Goal: Navigation & Orientation: Find specific page/section

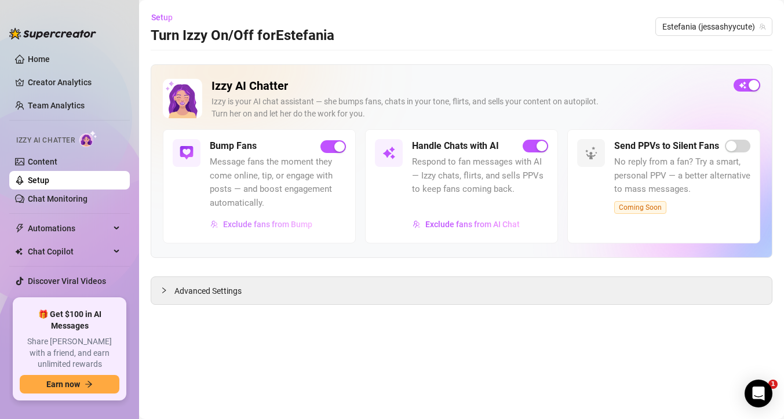
click at [282, 223] on span "Exclude fans from Bump" at bounding box center [267, 224] width 89 height 9
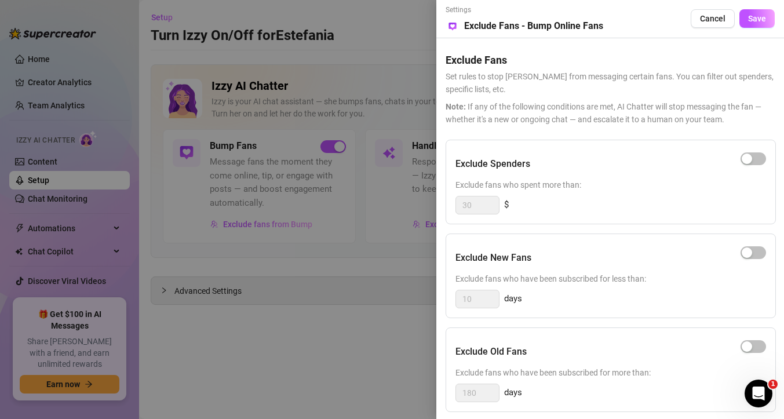
scroll to position [108, 0]
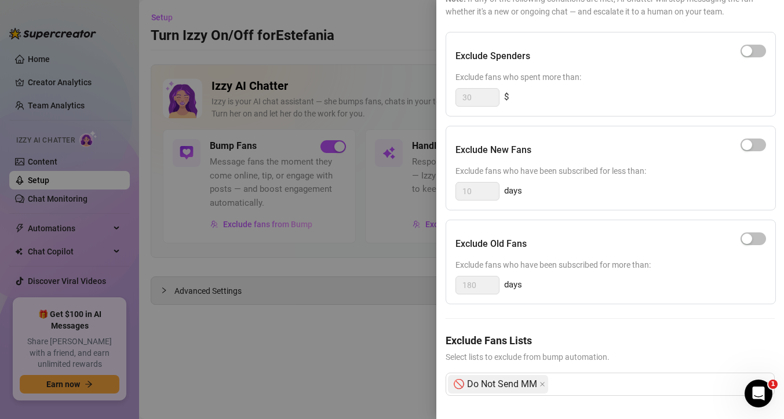
click at [263, 287] on div at bounding box center [392, 209] width 784 height 419
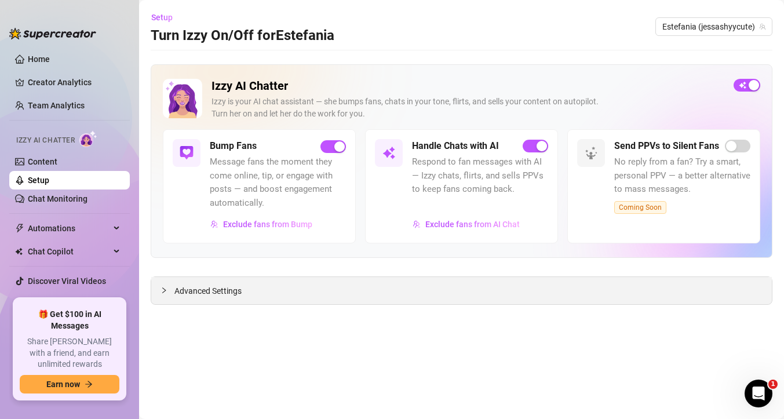
click at [173, 292] on div at bounding box center [168, 290] width 14 height 13
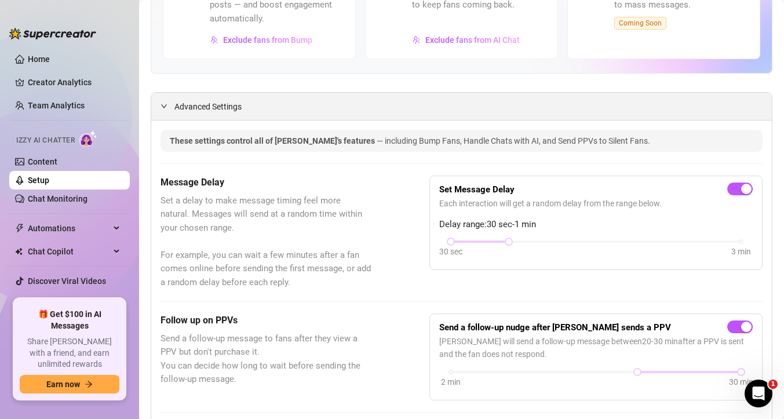
scroll to position [0, 0]
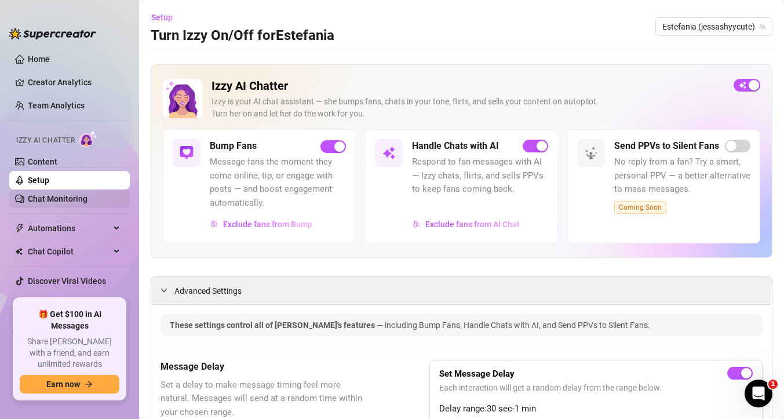
click at [88, 199] on link "Chat Monitoring" at bounding box center [58, 198] width 60 height 9
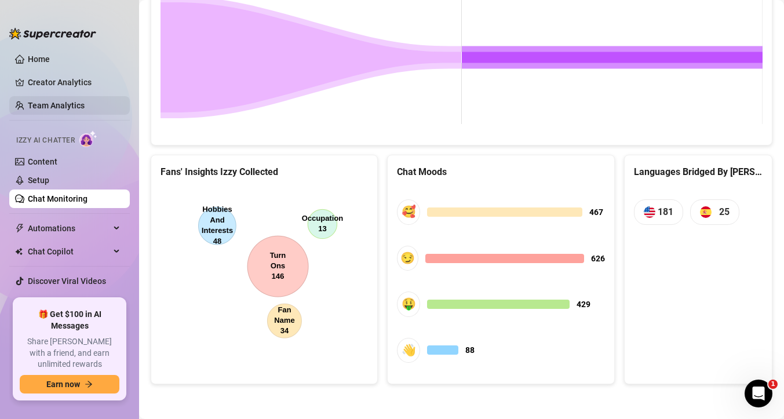
click at [54, 101] on link "Team Analytics" at bounding box center [56, 105] width 57 height 9
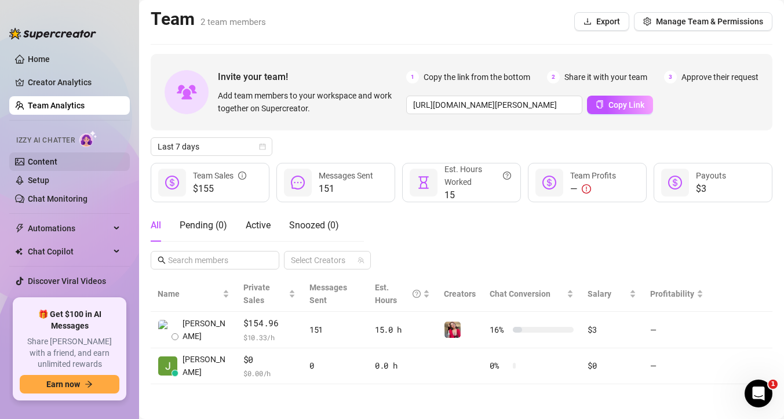
click at [57, 161] on link "Content" at bounding box center [43, 161] width 30 height 9
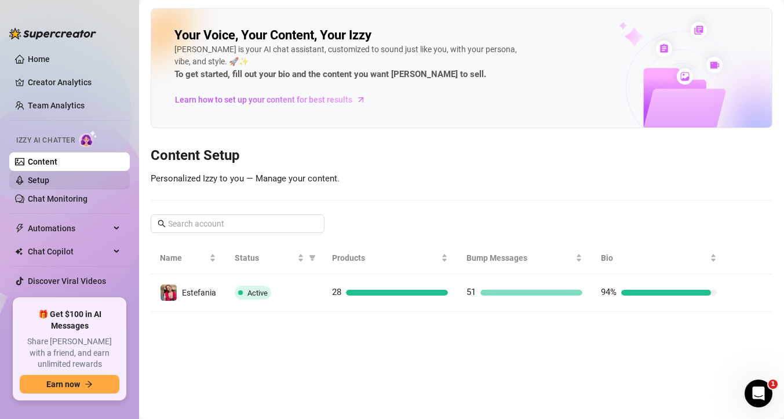
click at [49, 179] on link "Setup" at bounding box center [38, 180] width 21 height 9
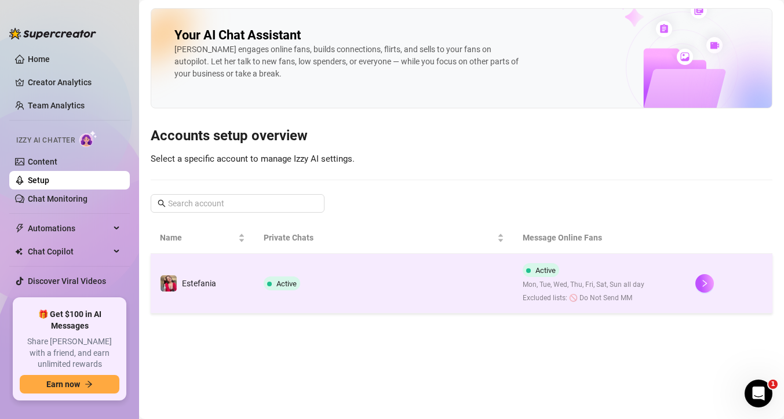
click at [386, 280] on td "Active" at bounding box center [384, 284] width 259 height 60
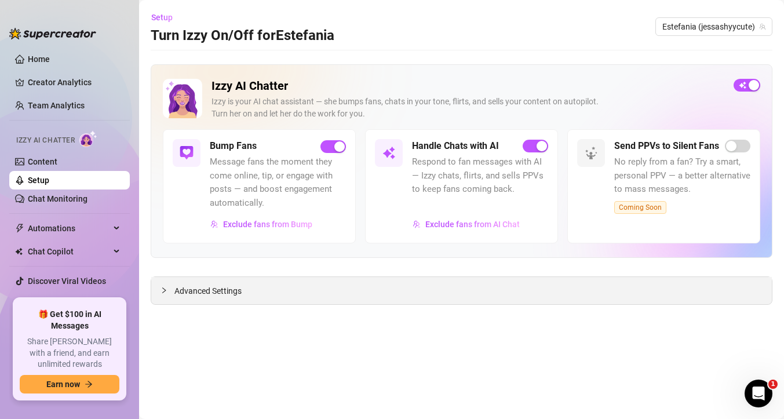
click at [232, 295] on span "Advanced Settings" at bounding box center [208, 291] width 67 height 13
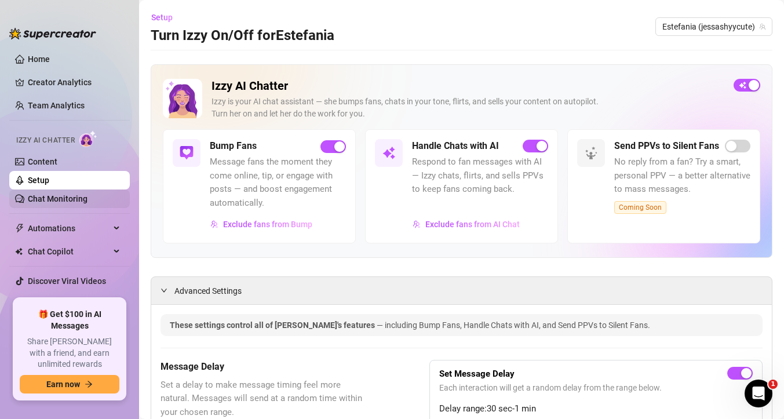
click at [54, 202] on link "Chat Monitoring" at bounding box center [58, 198] width 60 height 9
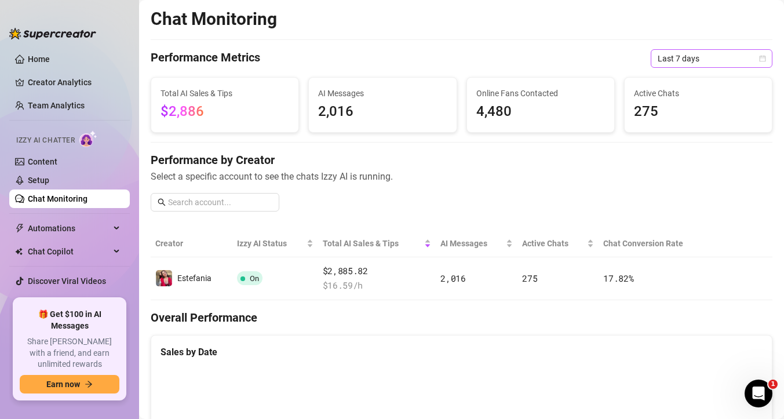
click at [737, 59] on span "Last 7 days" at bounding box center [712, 58] width 108 height 17
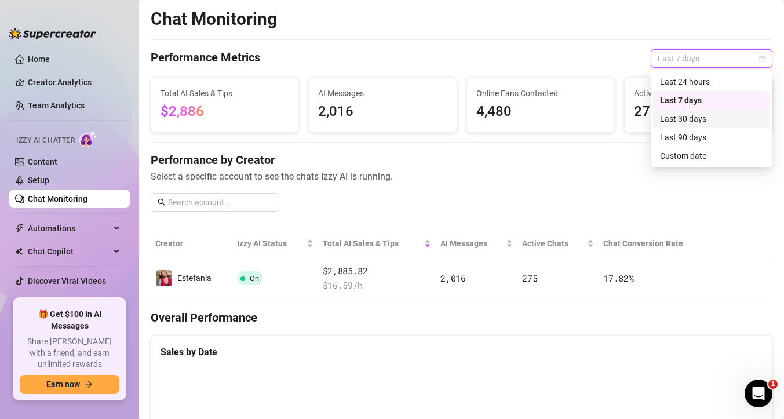
click at [724, 119] on div "Last 30 days" at bounding box center [711, 118] width 103 height 13
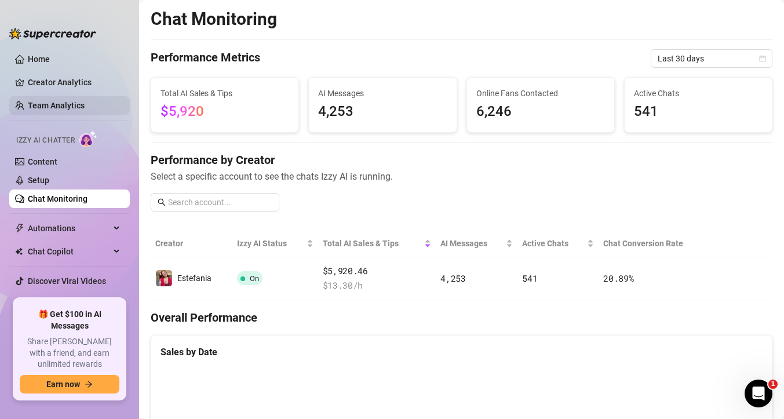
click at [85, 107] on link "Team Analytics" at bounding box center [56, 105] width 57 height 9
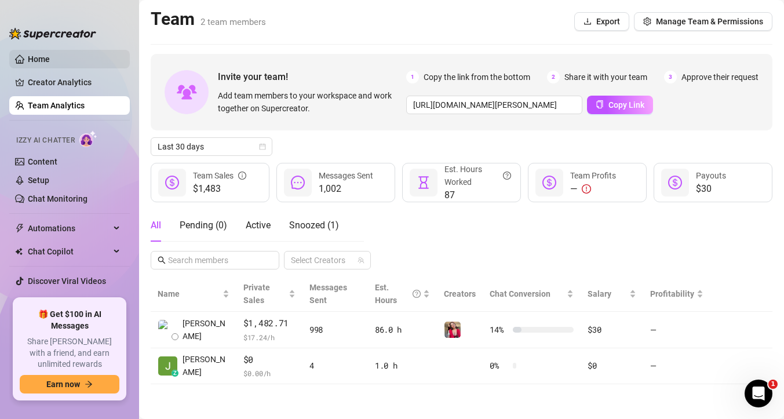
click at [31, 55] on link "Home" at bounding box center [39, 58] width 22 height 9
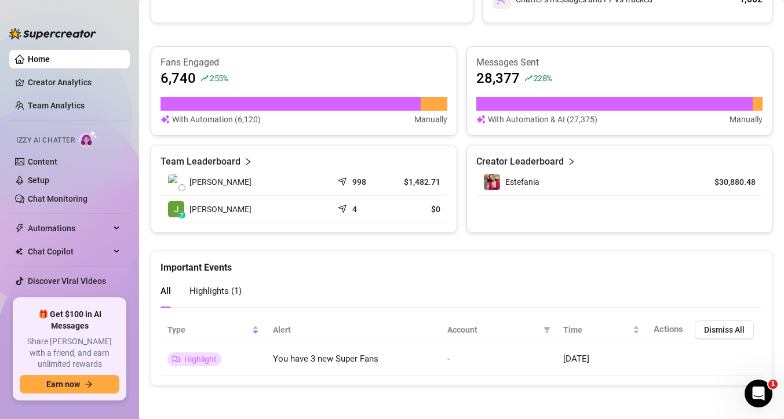
scroll to position [448, 0]
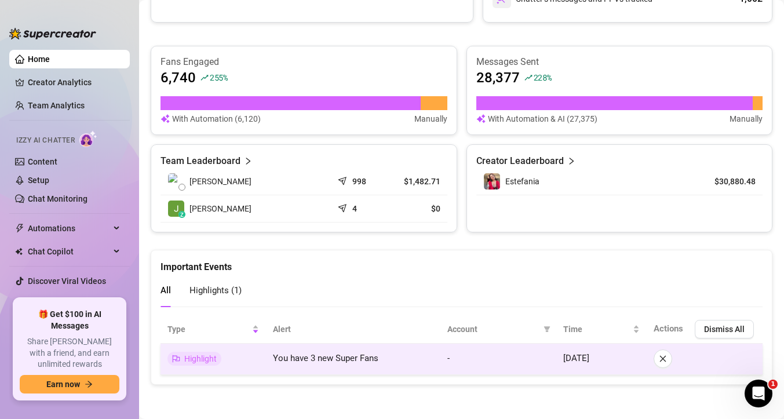
click at [295, 360] on span "You have 3 new Super Fans" at bounding box center [326, 358] width 106 height 10
click at [572, 359] on span "[DATE]" at bounding box center [577, 358] width 26 height 10
click at [181, 354] on span "Highlight" at bounding box center [195, 359] width 54 height 14
click at [363, 360] on span "You have 3 new Super Fans" at bounding box center [326, 358] width 106 height 10
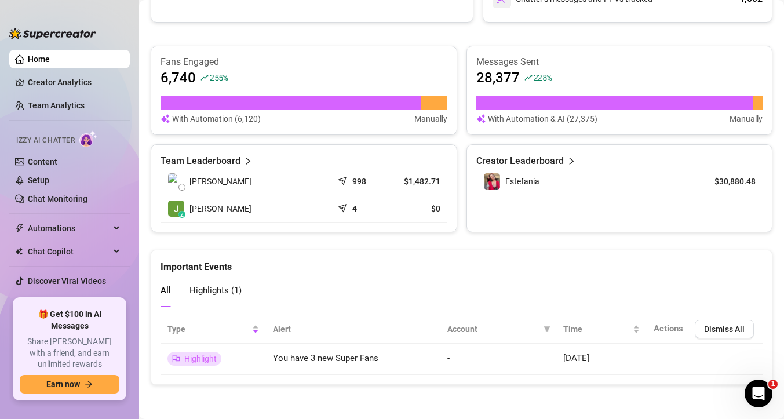
click at [363, 306] on div "All Highlights ( 1 )" at bounding box center [462, 290] width 602 height 33
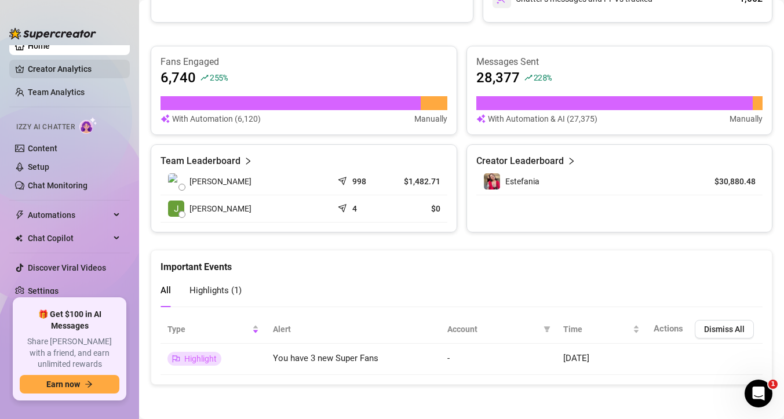
click at [77, 63] on link "Creator Analytics" at bounding box center [74, 69] width 93 height 19
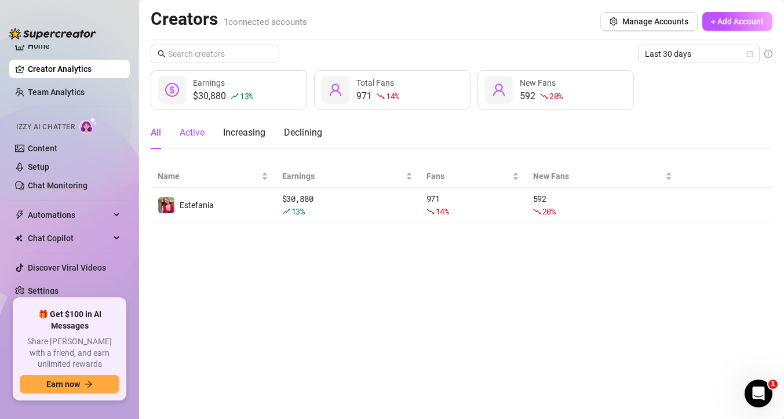
click at [189, 136] on div "Active" at bounding box center [192, 133] width 25 height 14
click at [241, 129] on div "Increasing" at bounding box center [244, 133] width 42 height 14
click at [334, 126] on div "All Active Increasing Declining" at bounding box center [462, 133] width 622 height 32
click at [310, 129] on div "Declining" at bounding box center [303, 133] width 38 height 14
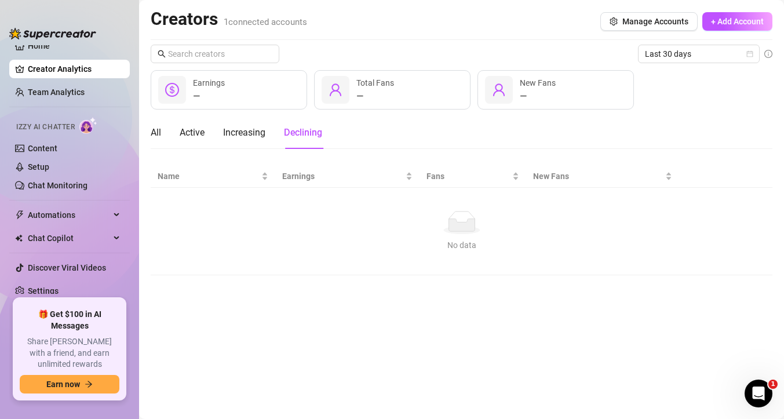
click at [169, 137] on div "All Active Increasing Declining" at bounding box center [237, 133] width 172 height 32
click at [160, 137] on div "All" at bounding box center [156, 133] width 10 height 14
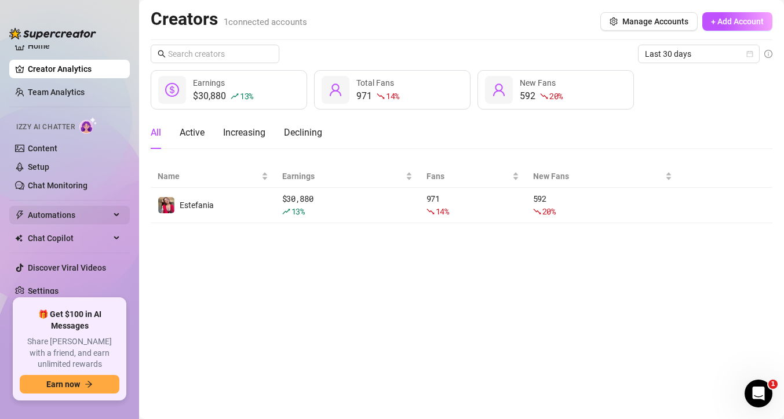
click at [79, 211] on span "Automations" at bounding box center [69, 215] width 82 height 19
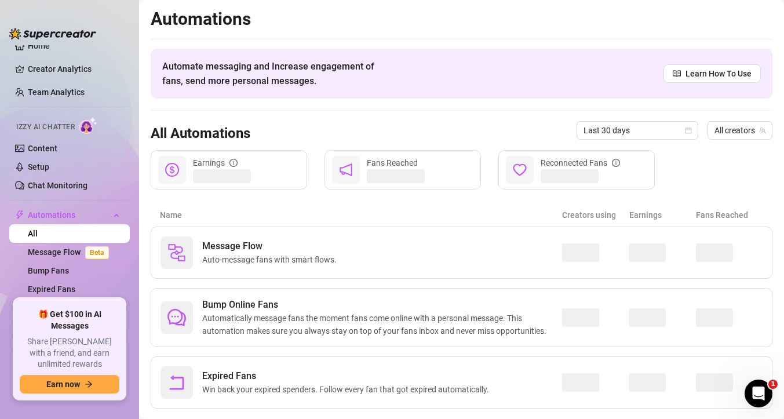
scroll to position [24, 0]
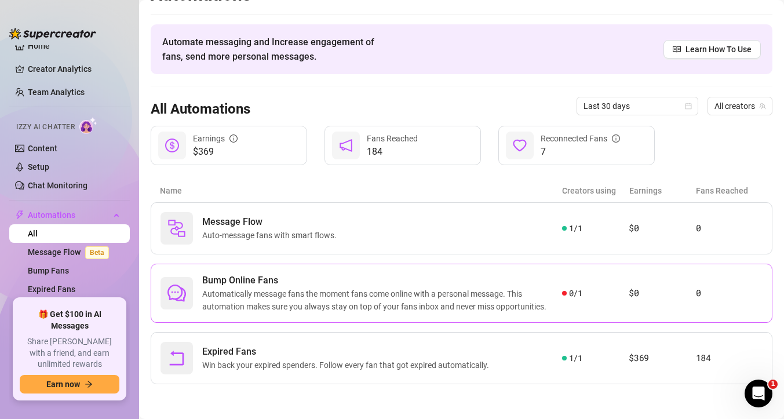
click at [303, 293] on span "Automatically message fans the moment fans come online with a personal message.…" at bounding box center [382, 301] width 360 height 26
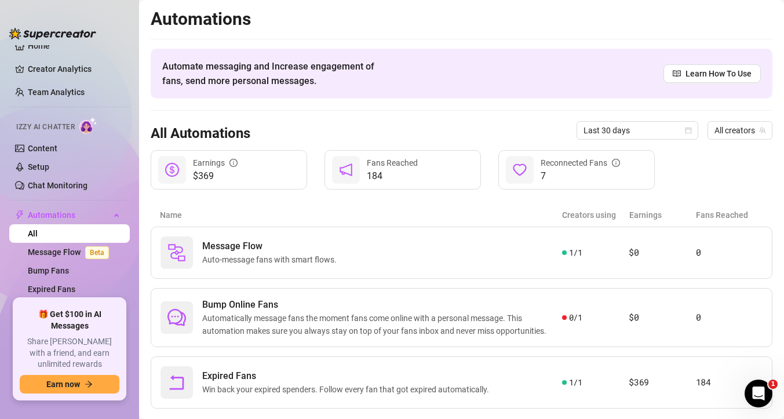
scroll to position [24, 0]
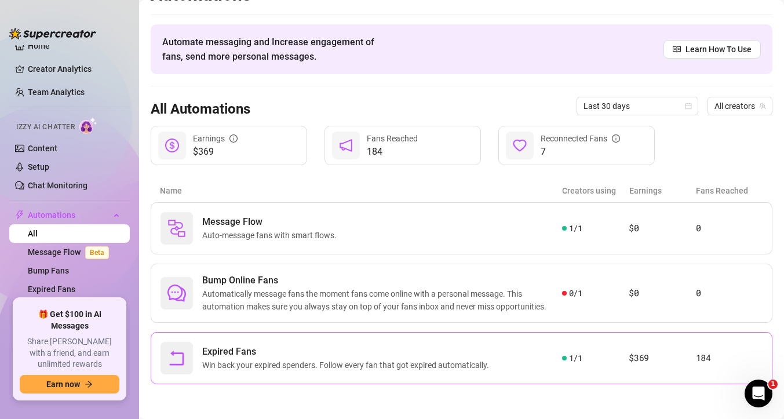
click at [415, 372] on div "Expired Fans Win back your expired spenders. Follow every fan that got expired …" at bounding box center [362, 358] width 402 height 32
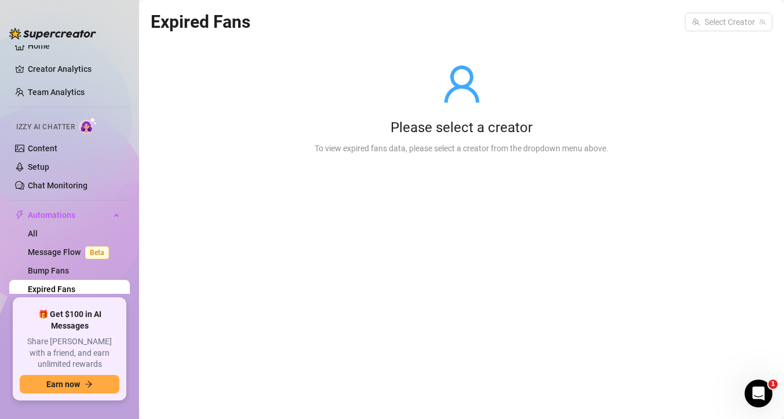
click at [445, 157] on div "Please select a creator To view expired fans data, please select a creator from…" at bounding box center [461, 108] width 331 height 147
click at [717, 17] on input "search" at bounding box center [723, 21] width 63 height 17
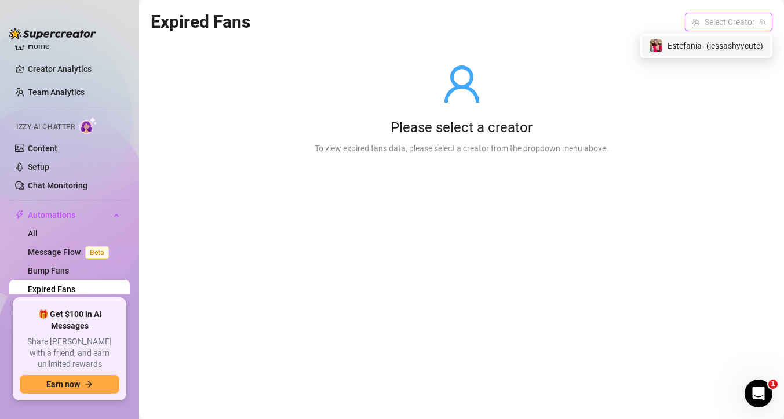
click at [694, 39] on span "Estefania" at bounding box center [685, 45] width 34 height 13
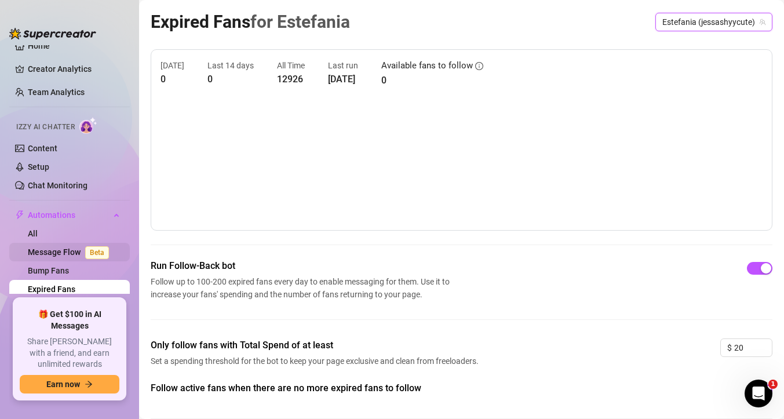
click at [61, 255] on link "Message Flow Beta" at bounding box center [71, 252] width 86 height 9
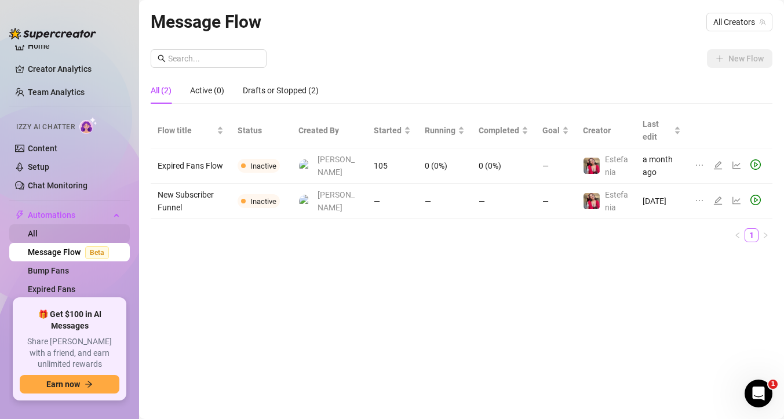
click at [38, 235] on link "All" at bounding box center [33, 233] width 10 height 9
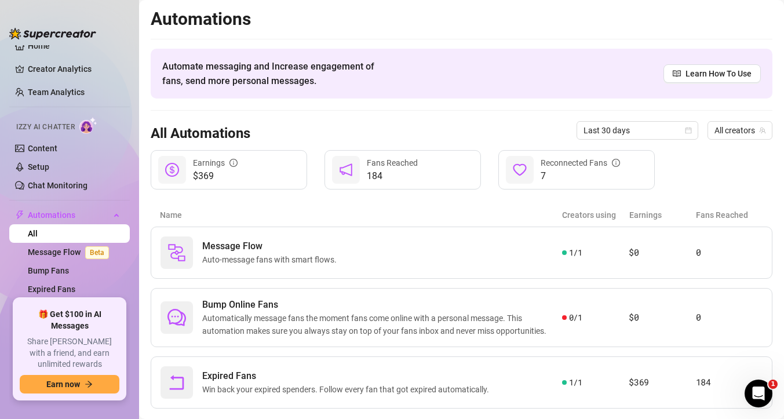
scroll to position [24, 0]
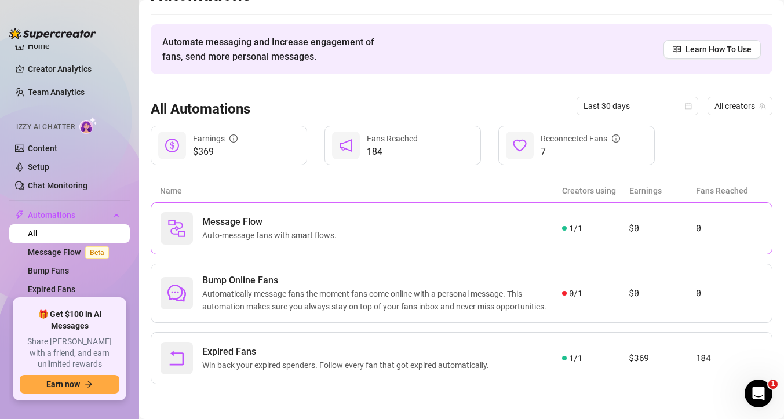
click at [377, 223] on div "Message Flow Auto-message fans with smart flows." at bounding box center [362, 228] width 402 height 32
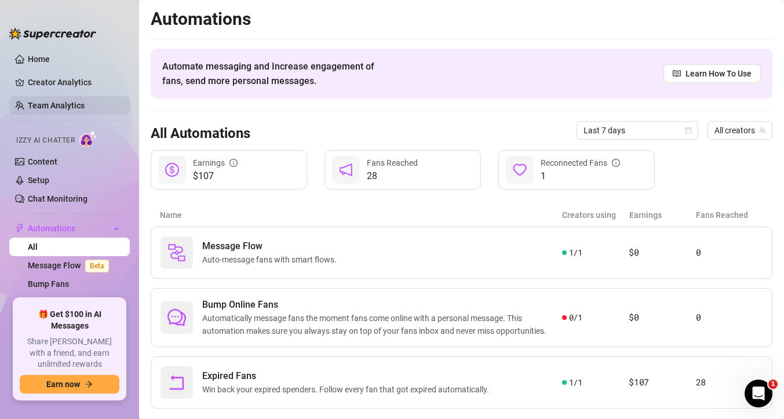
click at [66, 107] on link "Team Analytics" at bounding box center [56, 105] width 57 height 9
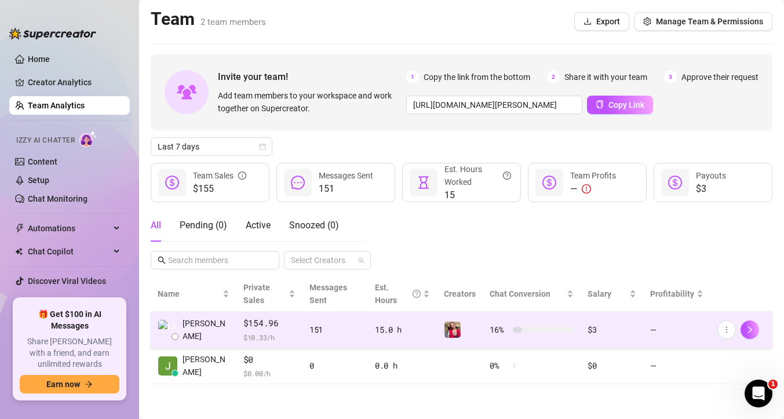
click at [310, 324] on div "151" at bounding box center [336, 330] width 52 height 13
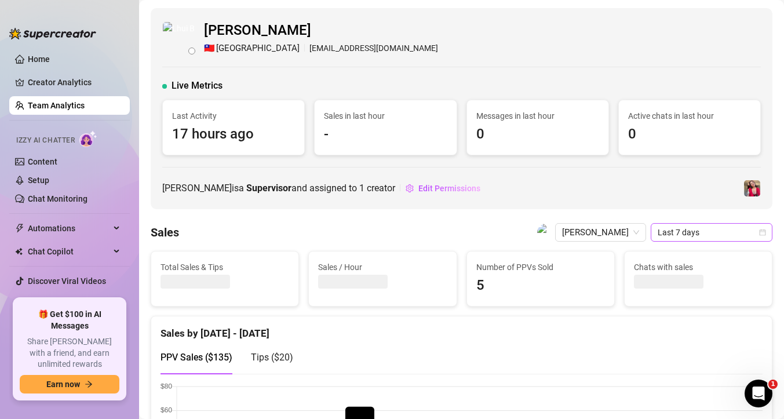
click at [691, 230] on span "Last 7 days" at bounding box center [712, 232] width 108 height 17
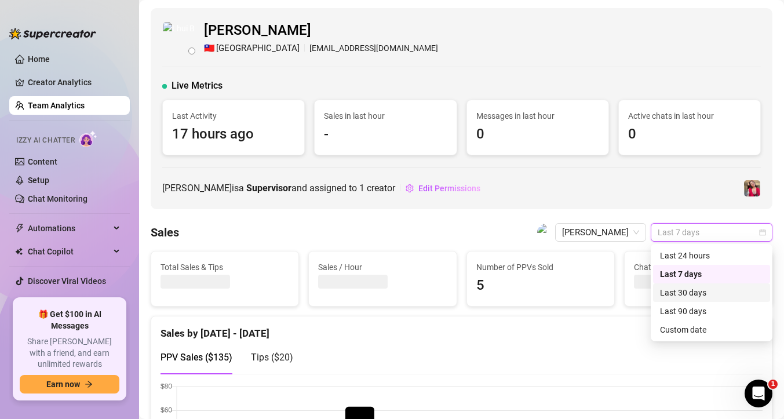
click at [695, 295] on div "Last 30 days" at bounding box center [711, 292] width 103 height 13
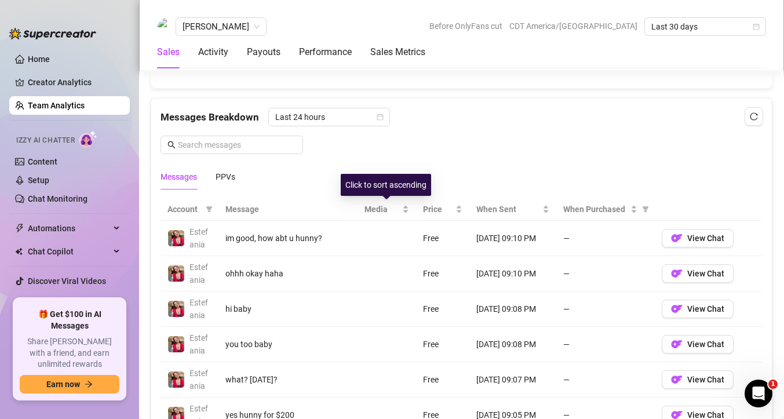
scroll to position [706, 0]
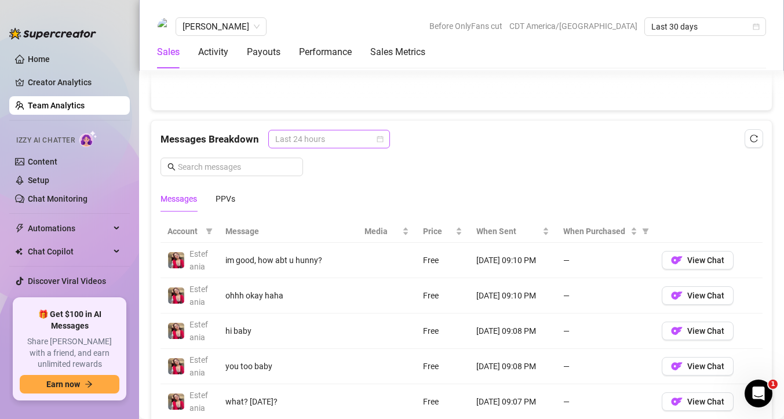
click at [360, 135] on span "Last 24 hours" at bounding box center [329, 138] width 108 height 17
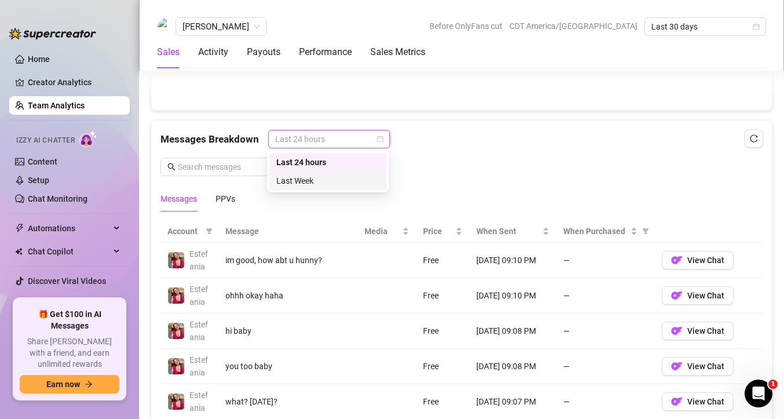
click at [351, 176] on div "Last Week" at bounding box center [328, 181] width 103 height 13
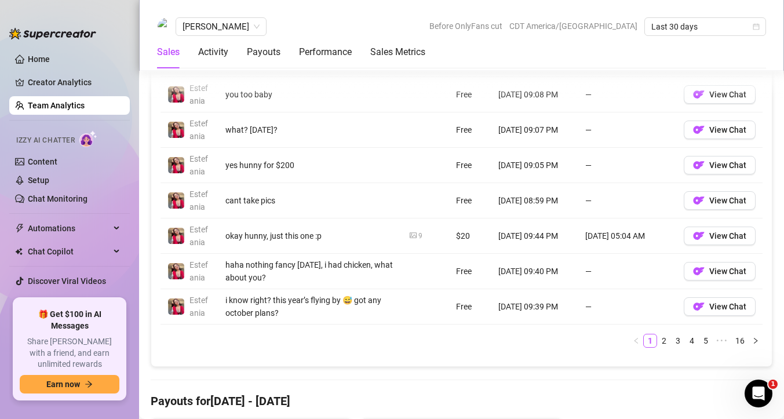
scroll to position [980, 0]
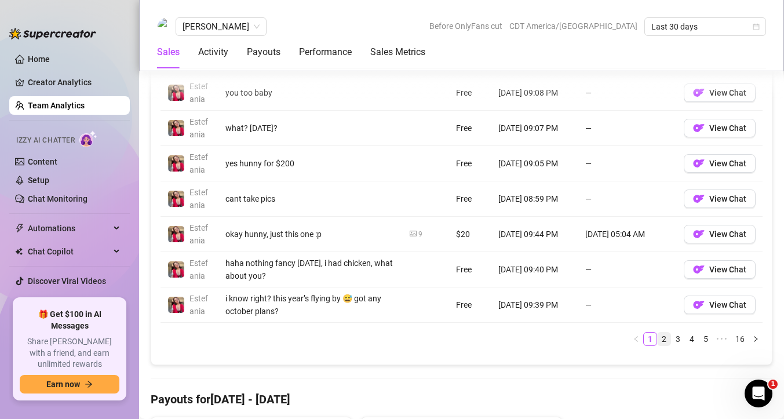
click at [667, 338] on link "2" at bounding box center [664, 339] width 13 height 13
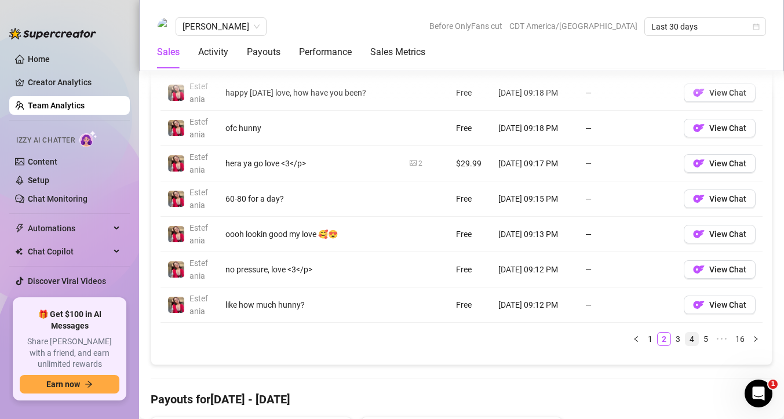
click at [685, 338] on li "4" at bounding box center [692, 339] width 14 height 14
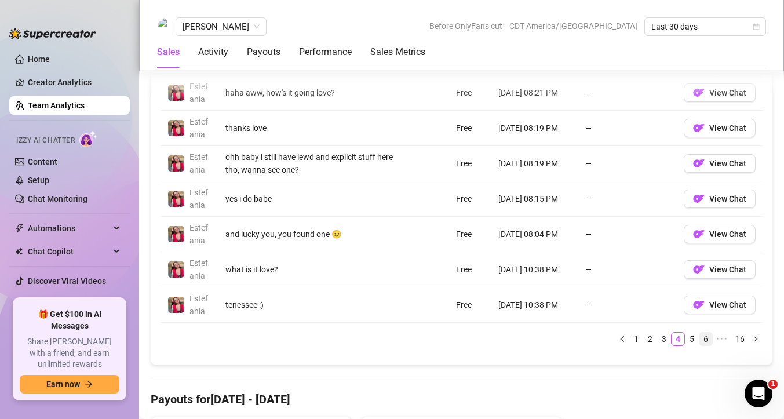
click at [700, 339] on link "6" at bounding box center [706, 339] width 13 height 13
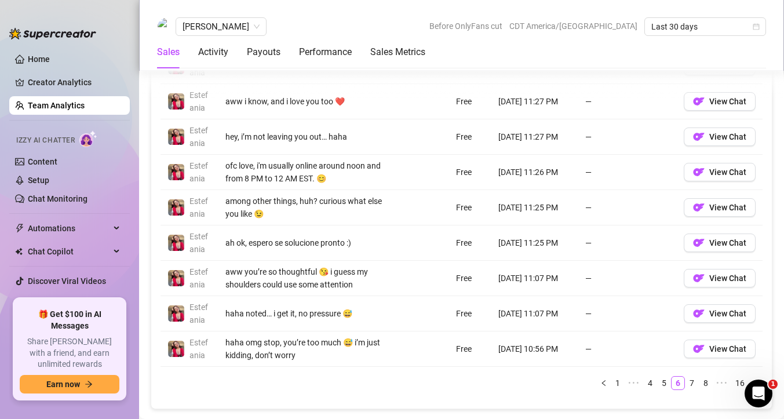
scroll to position [936, 0]
click at [671, 381] on li "6" at bounding box center [678, 383] width 14 height 14
click at [668, 381] on link "5" at bounding box center [664, 382] width 13 height 13
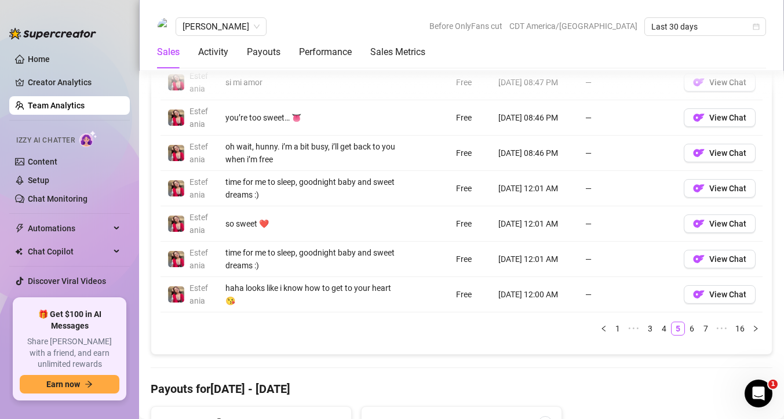
scroll to position [993, 0]
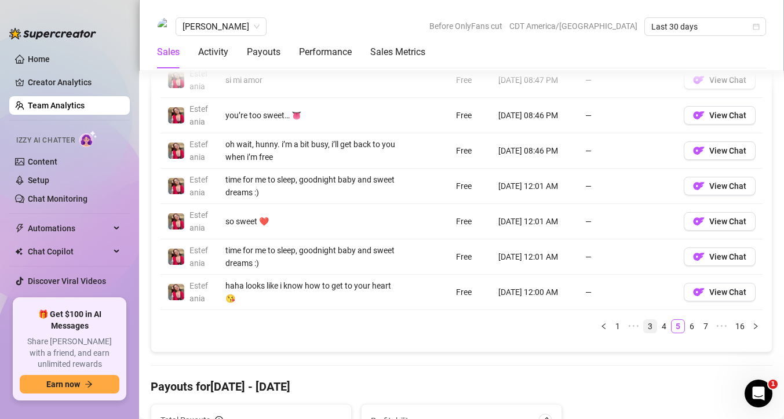
click at [653, 324] on link "3" at bounding box center [650, 326] width 13 height 13
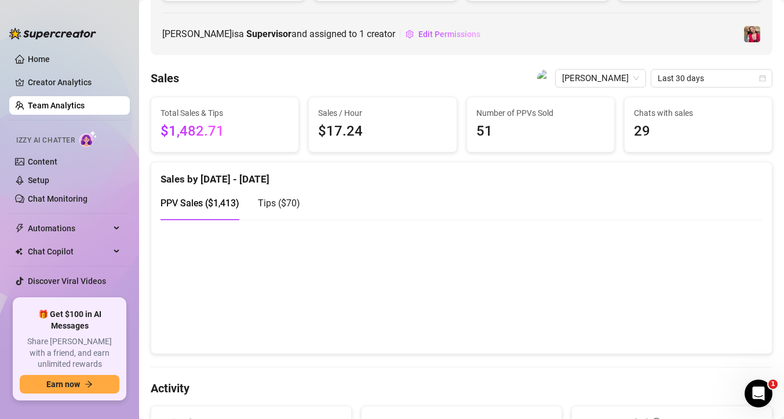
scroll to position [0, 0]
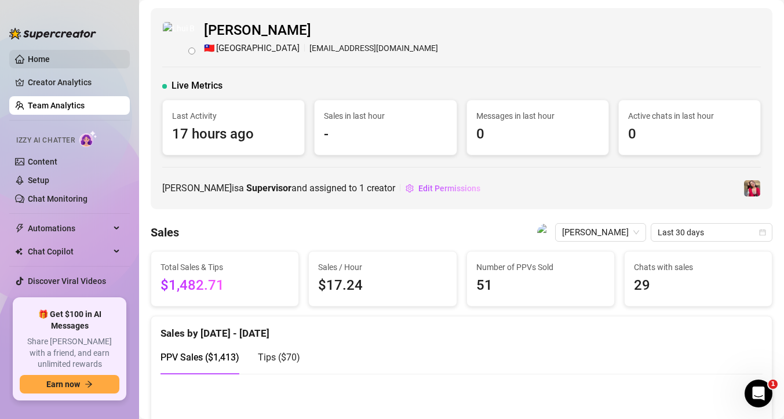
click at [48, 57] on link "Home" at bounding box center [39, 58] width 22 height 9
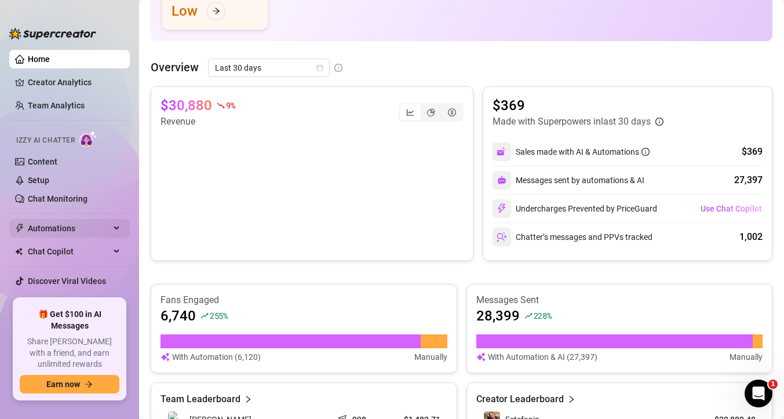
scroll to position [13, 0]
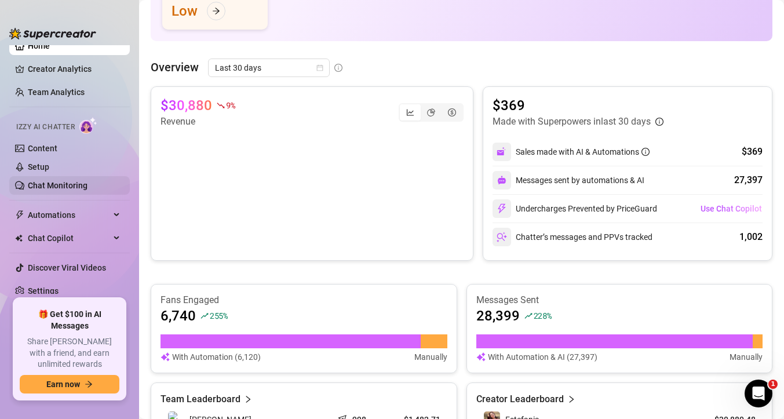
click at [51, 185] on link "Chat Monitoring" at bounding box center [58, 185] width 60 height 9
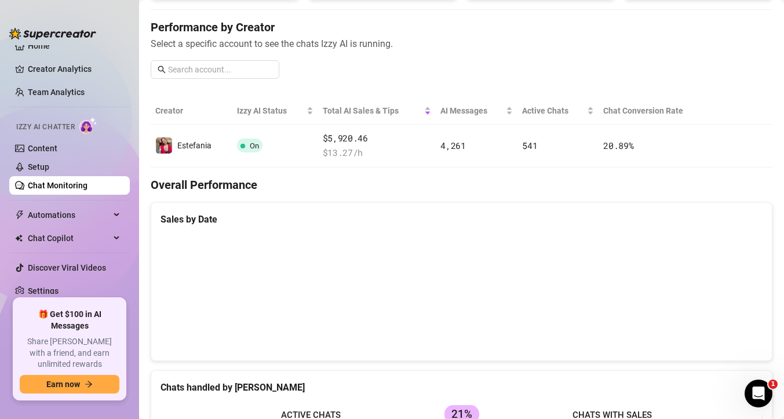
scroll to position [406, 0]
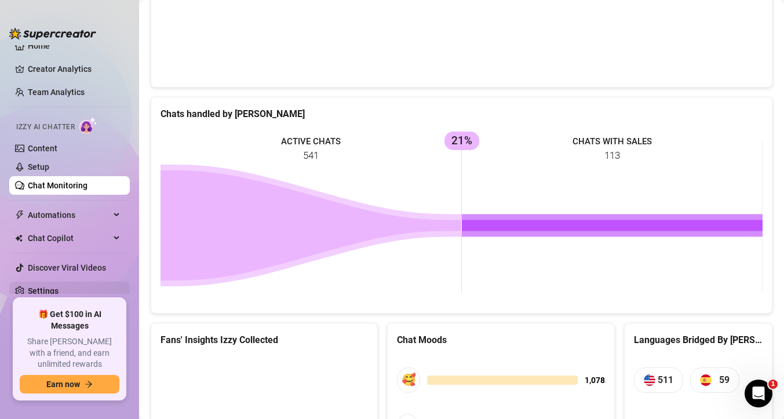
click at [52, 295] on link "Settings" at bounding box center [43, 290] width 31 height 9
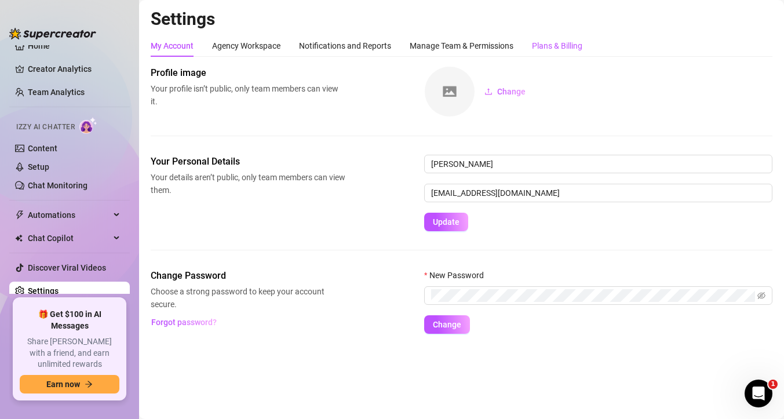
click at [560, 44] on div "Plans & Billing" at bounding box center [557, 45] width 50 height 13
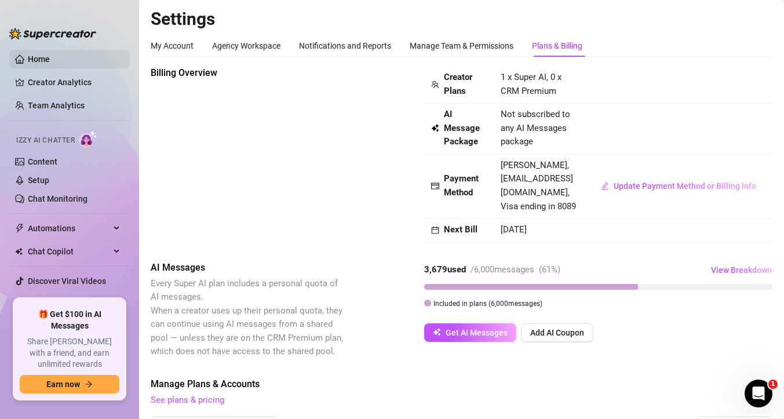
click at [43, 57] on link "Home" at bounding box center [39, 58] width 22 height 9
